Goal: Transaction & Acquisition: Purchase product/service

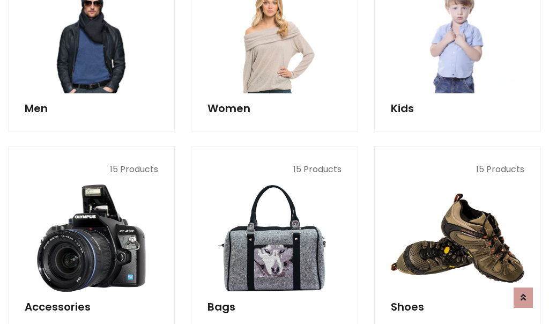
scroll to position [358, 0]
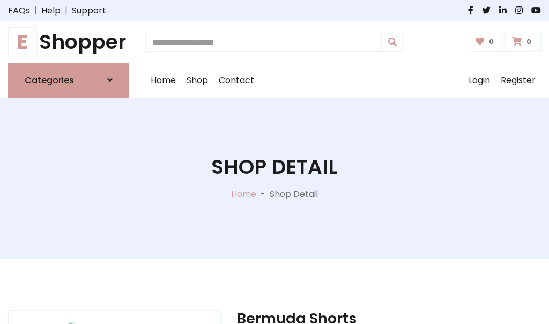
click at [69, 42] on h1 "E Shopper" at bounding box center [68, 42] width 121 height 24
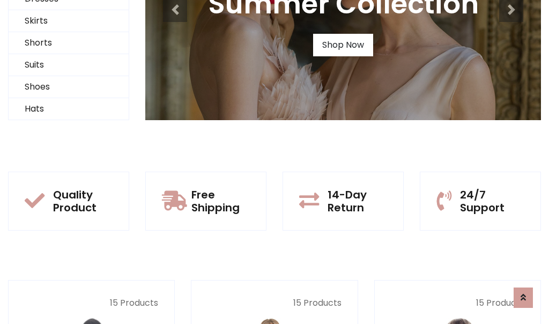
scroll to position [103, 0]
